Goal: Check status: Check status

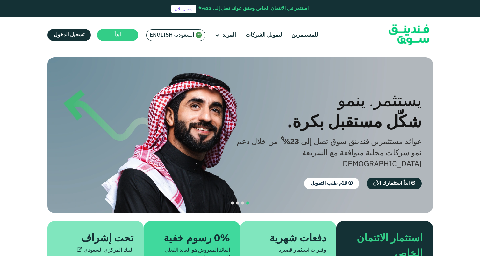
click at [182, 35] on span "السعودية English" at bounding box center [172, 35] width 45 height 7
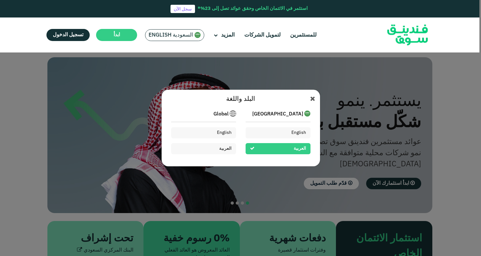
click at [272, 147] on div "العربية" at bounding box center [278, 148] width 65 height 11
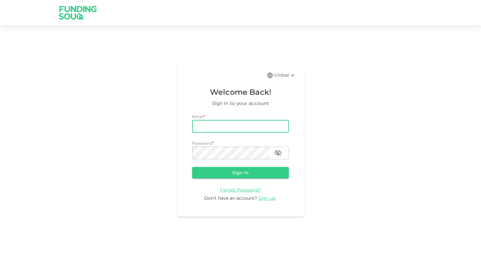
type input "Hameed.mufeez@gmail.com"
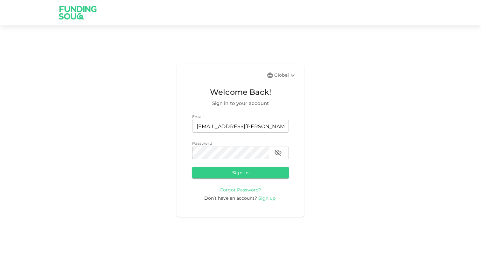
click at [232, 166] on form "Email email Hameed.mufeez@gmail.com email Password password password Sign in Fo…" at bounding box center [240, 158] width 97 height 88
click at [227, 172] on button "Sign in" at bounding box center [240, 172] width 97 height 11
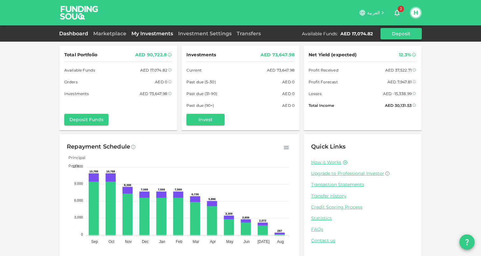
click at [146, 31] on link "My Investments" at bounding box center [152, 34] width 47 height 6
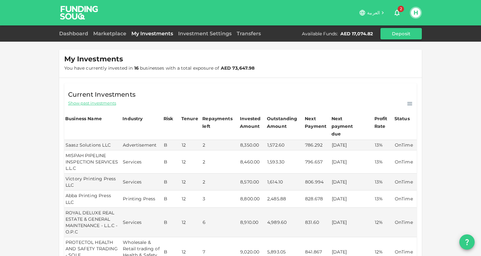
click at [197, 37] on div "Investment Settings" at bounding box center [205, 34] width 59 height 8
click at [199, 33] on link "Investment Settings" at bounding box center [205, 34] width 59 height 6
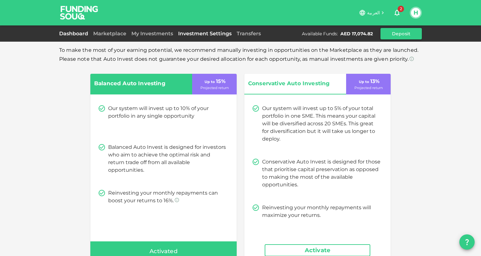
click at [79, 36] on link "Dashboard" at bounding box center [75, 34] width 32 height 6
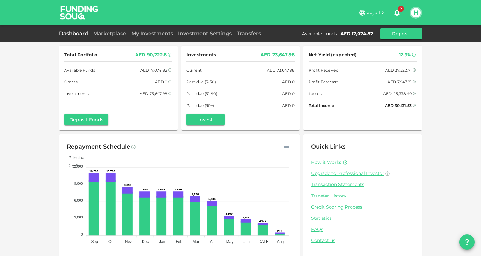
click at [147, 37] on div "My Investments" at bounding box center [152, 34] width 47 height 8
click at [148, 34] on link "My Investments" at bounding box center [152, 34] width 47 height 6
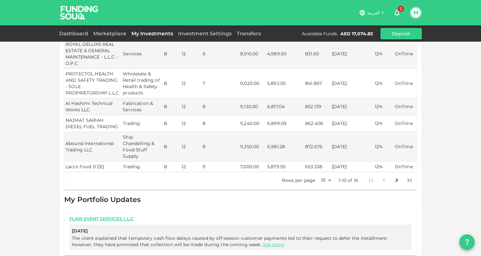
scroll to position [170, 0]
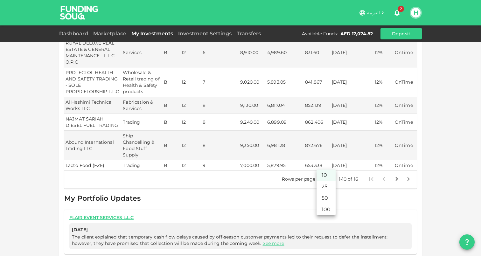
click at [327, 166] on body "العربية 2 H Dashboard Marketplace My Investments Investment Settings Transfers …" at bounding box center [240, 128] width 481 height 256
click at [326, 199] on li "50" at bounding box center [326, 198] width 19 height 11
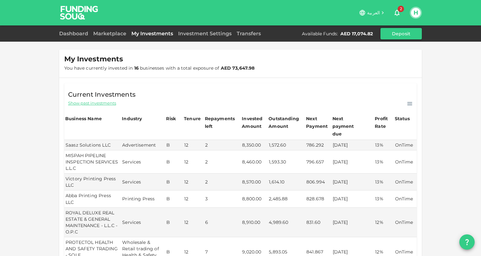
scroll to position [0, 0]
click at [101, 105] on span "Show past investments" at bounding box center [92, 103] width 48 height 6
type input "10"
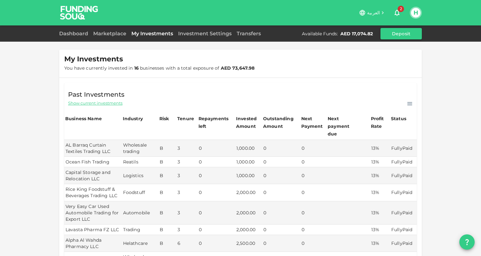
click at [95, 106] on span "Show current investments" at bounding box center [95, 103] width 54 height 6
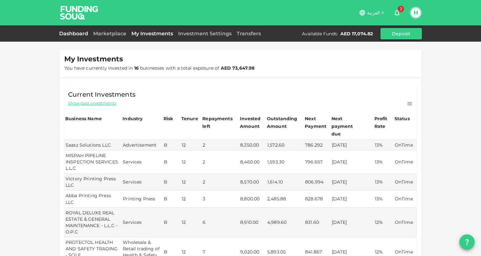
click at [67, 33] on link "Dashboard" at bounding box center [75, 34] width 32 height 6
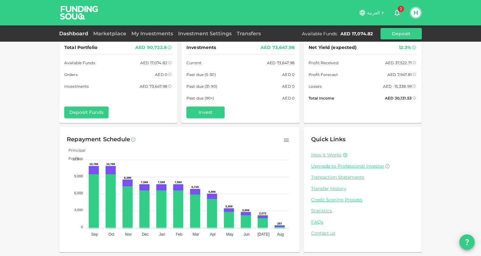
scroll to position [7, 0]
click at [287, 143] on icon "button" at bounding box center [286, 141] width 6 height 6
click at [255, 140] on div "Repayment Schedule" at bounding box center [179, 140] width 225 height 10
click at [266, 139] on div "Repayment Schedule" at bounding box center [179, 140] width 225 height 10
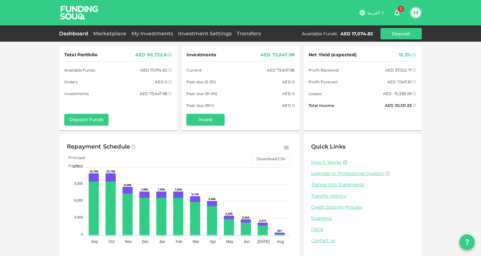
scroll to position [0, 0]
click at [168, 39] on div "Dashboard Marketplace My Investments Investment Settings Transfers Available Fu…" at bounding box center [240, 33] width 363 height 11
click at [160, 34] on link "My Investments" at bounding box center [152, 34] width 47 height 6
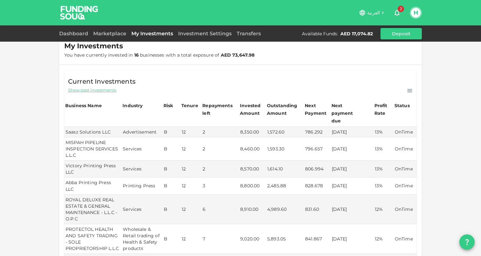
scroll to position [4, 0]
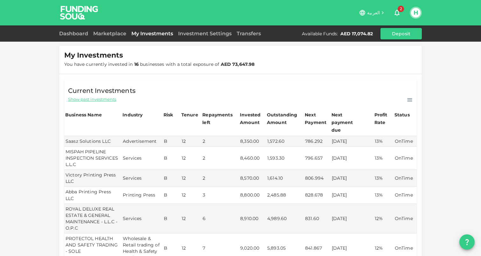
click at [407, 101] on icon at bounding box center [410, 100] width 6 height 6
click at [423, 90] on div "My Investments You have currently invested in 16 businesses with a total exposu…" at bounding box center [240, 219] width 481 height 446
click at [357, 113] on div "Next payment due" at bounding box center [348, 122] width 32 height 23
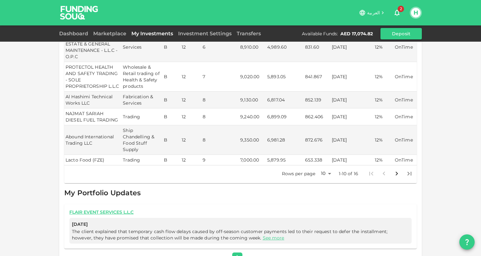
click at [396, 170] on icon "Go to next page" at bounding box center [397, 174] width 8 height 8
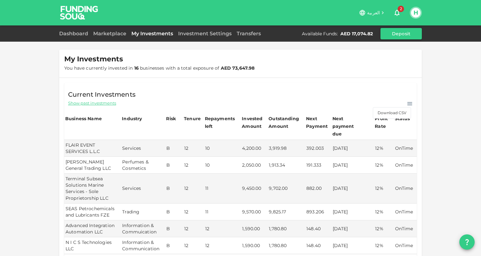
scroll to position [0, 0]
click at [83, 103] on span "Show past investments" at bounding box center [92, 103] width 48 height 6
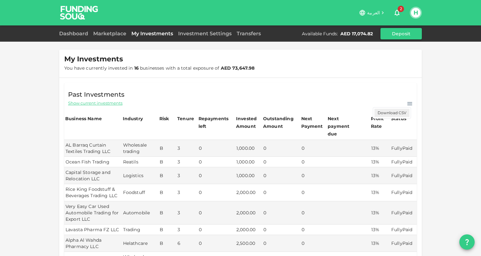
click at [397, 114] on p "Download CSV" at bounding box center [392, 113] width 35 height 8
click at [248, 37] on div "Transfers" at bounding box center [248, 34] width 29 height 8
click at [250, 34] on link "Transfers" at bounding box center [248, 34] width 29 height 6
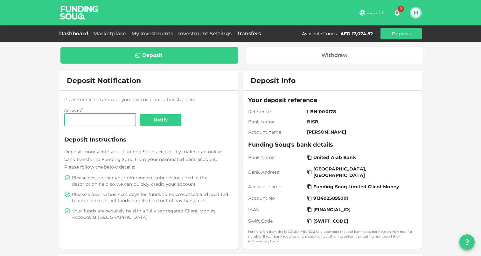
click at [76, 34] on link "Dashboard" at bounding box center [75, 34] width 32 height 6
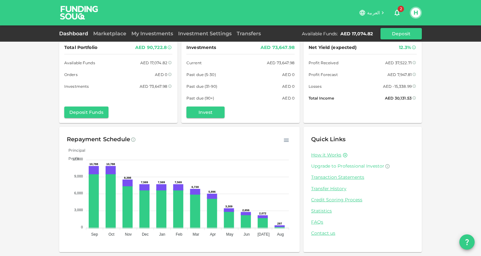
scroll to position [7, 0]
click at [332, 181] on div "How it Works Upgrade to Professional Investor Transaction Statements Transfer H…" at bounding box center [362, 195] width 103 height 85
click at [332, 177] on link "Transaction Statements" at bounding box center [362, 178] width 103 height 6
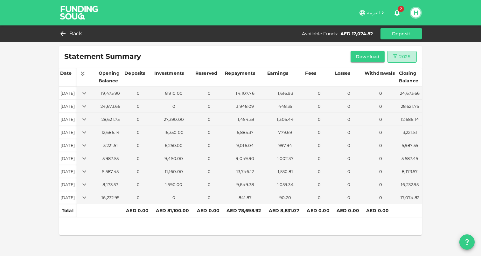
click at [411, 56] on div "2025" at bounding box center [402, 57] width 19 height 8
click at [398, 68] on li "2020" at bounding box center [399, 70] width 23 height 11
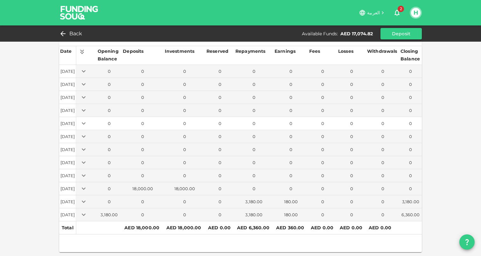
scroll to position [22, 0]
